Goal: Task Accomplishment & Management: Manage account settings

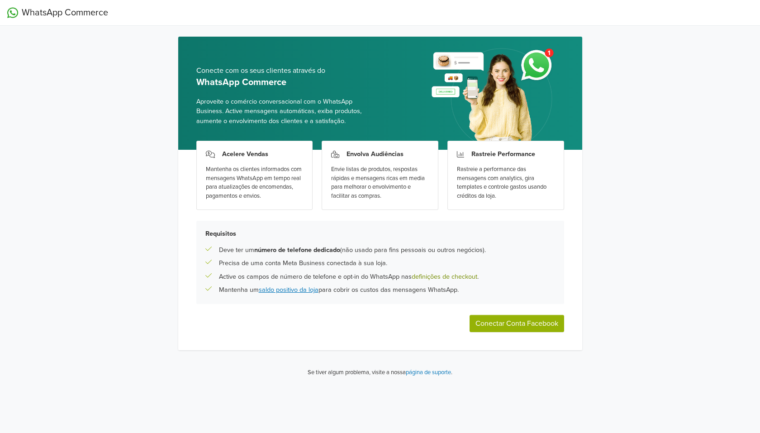
click at [463, 278] on link "definições de checkout" at bounding box center [445, 277] width 66 height 8
click at [536, 323] on button "Conectar Conta Facebook" at bounding box center [517, 323] width 95 height 17
click at [519, 324] on button "Conectar Conta Facebook" at bounding box center [517, 323] width 95 height 17
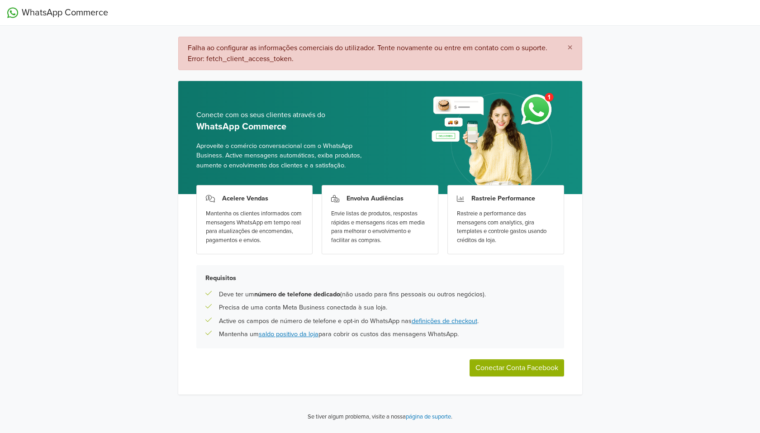
click at [516, 366] on button "Conectar Conta Facebook" at bounding box center [517, 367] width 95 height 17
click at [572, 46] on span "×" at bounding box center [570, 47] width 5 height 13
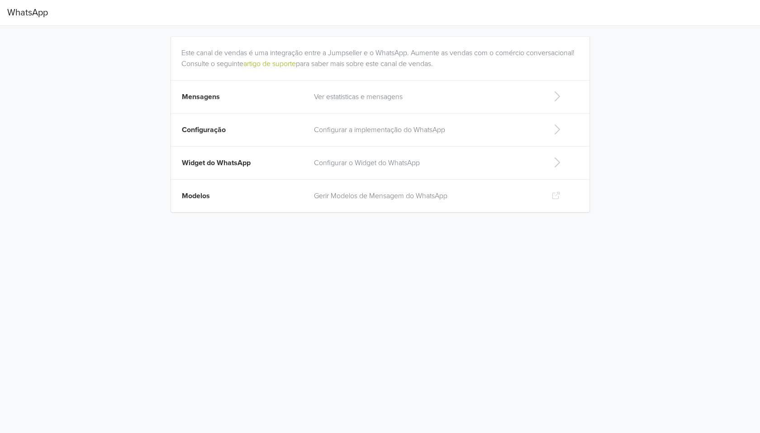
click at [378, 158] on p "Configurar o Widget do WhatsApp" at bounding box center [425, 162] width 223 height 11
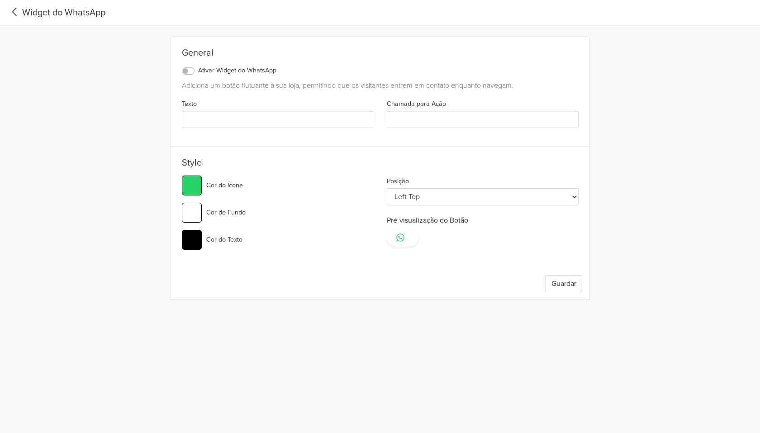
click at [198, 73] on label "Ativar Widget do WhatsApp" at bounding box center [237, 71] width 78 height 10
click at [0, 0] on input "Ativar Widget do WhatsApp" at bounding box center [0, 0] width 0 height 0
type input "#25d366"
click at [486, 193] on select "Left Top Left Center Left Bottom Right Top Right Center Right Bottom" at bounding box center [483, 196] width 192 height 17
select select "rb"
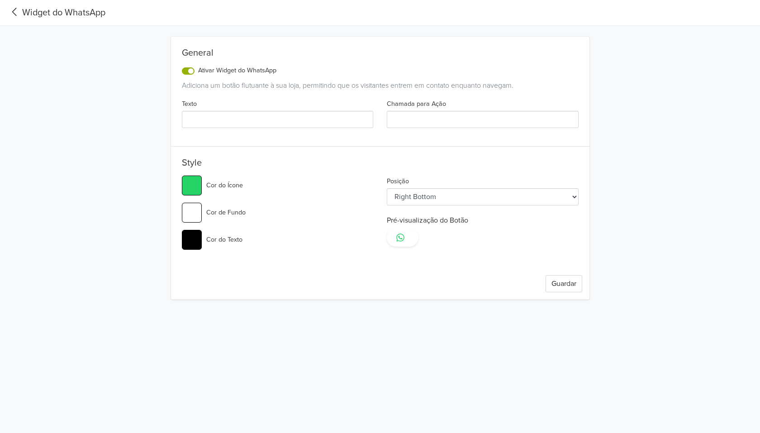
click at [387, 188] on select "Left Top Left Center Left Bottom Right Top Right Center Right Bottom" at bounding box center [483, 196] width 192 height 17
click at [563, 284] on button "Guardar" at bounding box center [564, 283] width 37 height 17
click at [559, 281] on button "Guardar" at bounding box center [564, 283] width 37 height 17
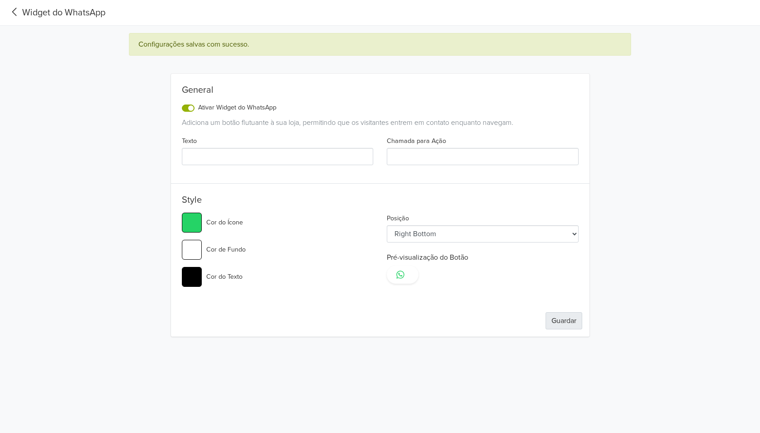
type input "#25d366"
click at [13, 10] on icon at bounding box center [14, 12] width 15 height 12
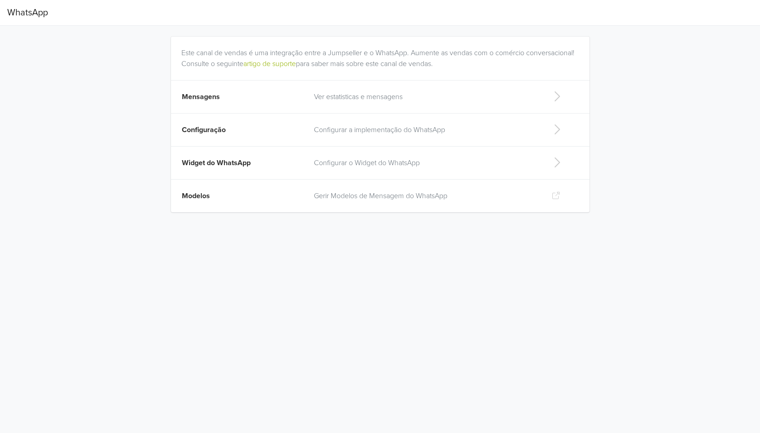
click at [344, 196] on p "Gerir Modelos de Mensagem do WhatsApp" at bounding box center [425, 196] width 223 height 11
click at [358, 129] on p "Configurar a implementação do WhatsApp" at bounding box center [425, 129] width 223 height 11
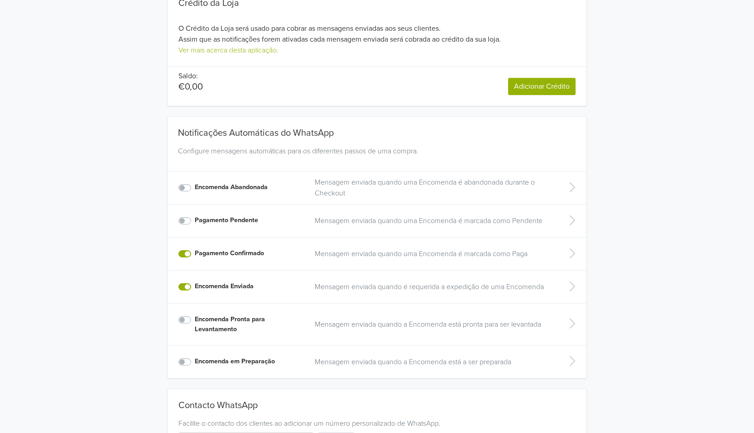
scroll to position [91, 0]
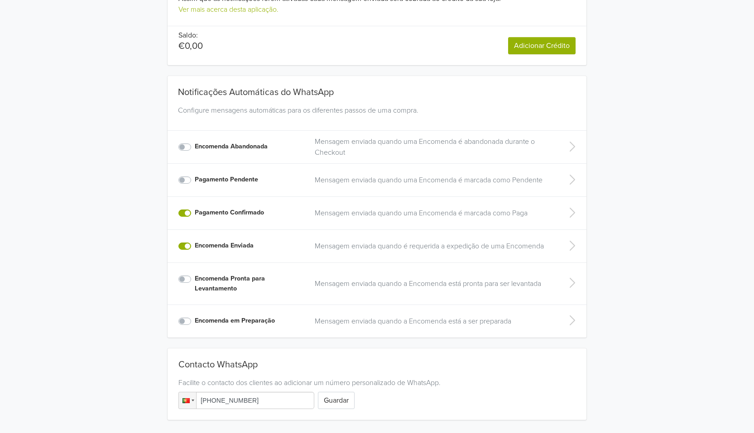
click at [195, 277] on label "Encomenda Pronta para Levantamento" at bounding box center [249, 283] width 109 height 19
click at [0, 0] on input "Encomenda Pronta para Levantamento" at bounding box center [0, 0] width 0 height 0
click at [195, 277] on label "Encomenda Pronta para Levantamento" at bounding box center [249, 283] width 109 height 19
click at [0, 0] on input "Encomenda Pronta para Levantamento" at bounding box center [0, 0] width 0 height 0
click at [195, 322] on label "Encomenda em Preparação" at bounding box center [235, 321] width 80 height 10
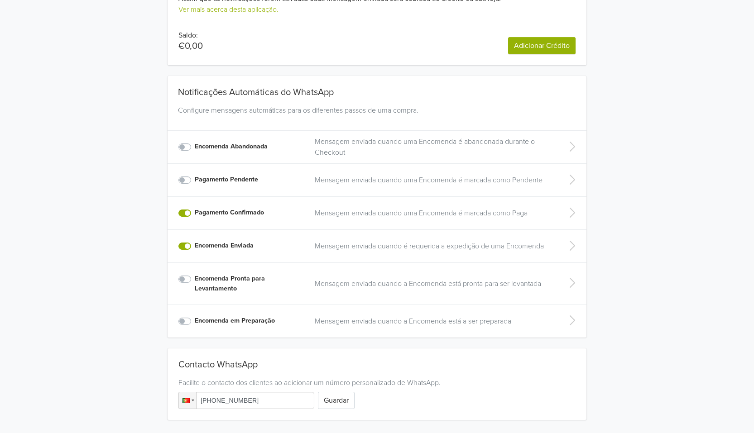
click at [0, 0] on input "Encomenda em Preparação" at bounding box center [0, 0] width 0 height 0
click at [195, 278] on label "Encomenda Pronta para Levantamento" at bounding box center [249, 283] width 109 height 19
click at [0, 0] on input "Encomenda Pronta para Levantamento" at bounding box center [0, 0] width 0 height 0
click at [195, 179] on label "Pagamento Pendente" at bounding box center [226, 180] width 63 height 10
click at [0, 0] on input "Pagamento Pendente" at bounding box center [0, 0] width 0 height 0
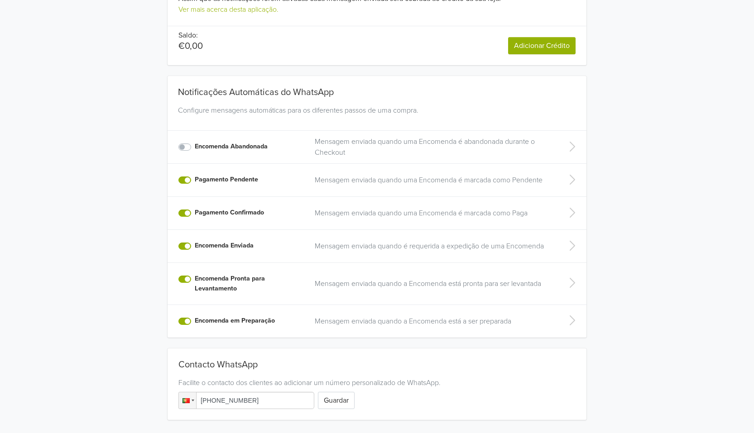
click at [195, 181] on label "Pagamento Pendente" at bounding box center [226, 180] width 63 height 10
click at [0, 0] on input "Pagamento Pendente" at bounding box center [0, 0] width 0 height 0
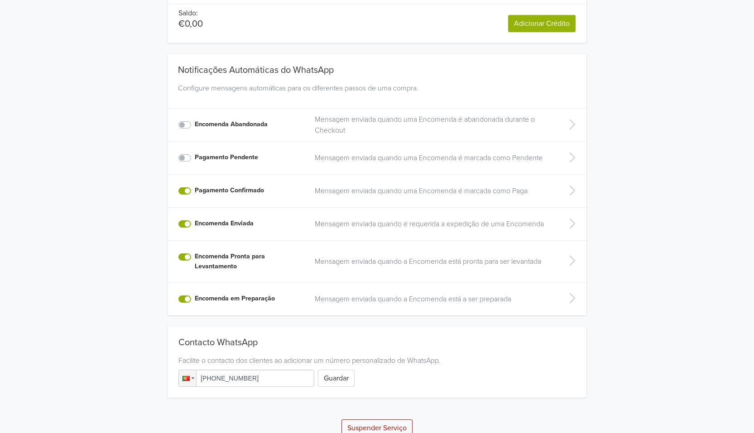
scroll to position [127, 0]
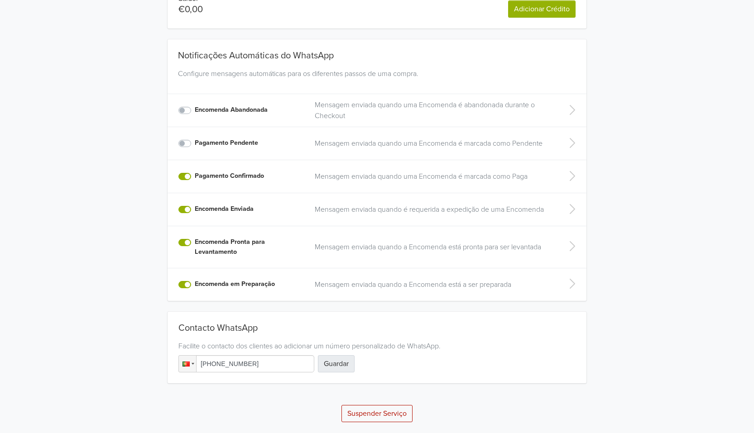
click at [342, 367] on button "Guardar" at bounding box center [336, 363] width 37 height 17
